Goal: Manage account settings

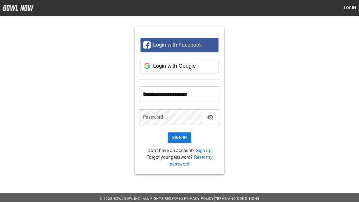
type input "**********"
click at [180, 137] on button "Sign In" at bounding box center [180, 137] width 24 height 10
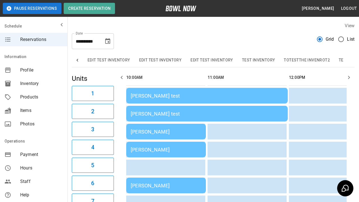
scroll to position [0, 344]
type input "*********"
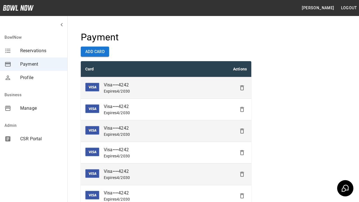
click at [242, 88] on icon "Delete" at bounding box center [242, 87] width 7 height 7
click at [242, 109] on icon "Delete" at bounding box center [242, 109] width 7 height 7
click at [242, 131] on icon "Delete" at bounding box center [242, 131] width 7 height 7
click at [242, 153] on icon "Delete" at bounding box center [242, 152] width 7 height 7
click at [242, 174] on icon "Delete" at bounding box center [242, 174] width 7 height 7
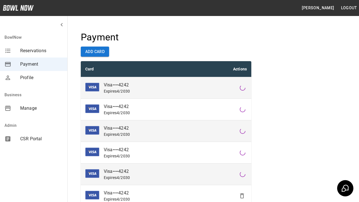
click at [242, 196] on icon "Delete" at bounding box center [242, 195] width 7 height 7
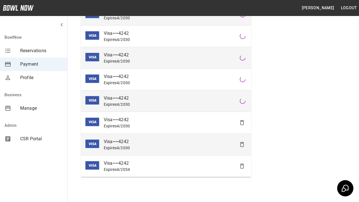
click at [242, 123] on icon "Delete" at bounding box center [242, 122] width 7 height 7
click at [242, 144] on icon "Delete" at bounding box center [242, 144] width 7 height 7
click at [242, 166] on icon "Delete" at bounding box center [242, 166] width 7 height 7
